Goal: Transaction & Acquisition: Subscribe to service/newsletter

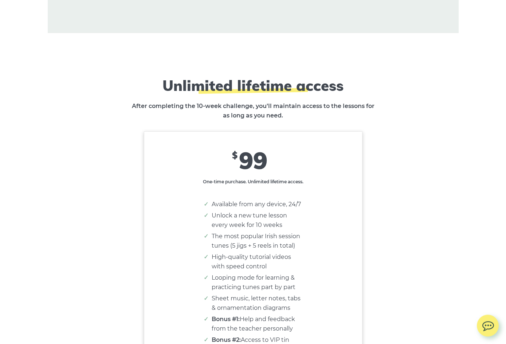
scroll to position [4278, 0]
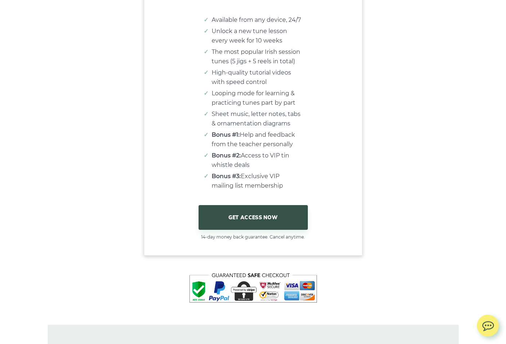
scroll to position [4463, 0]
click at [260, 224] on link "GET ACCESS NOW" at bounding box center [252, 217] width 109 height 25
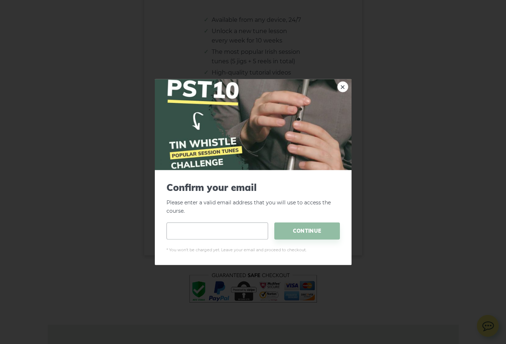
click at [237, 235] on input "email" at bounding box center [217, 231] width 102 height 17
type input "**********"
click at [318, 232] on span "CONTINUE" at bounding box center [307, 231] width 66 height 17
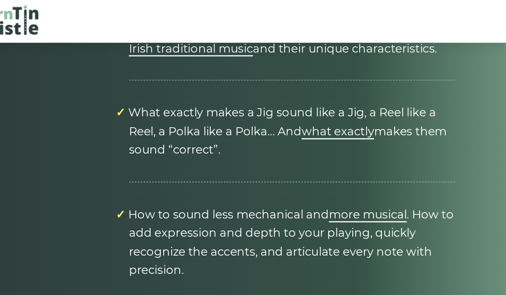
scroll to position [3251, 0]
